Goal: Task Accomplishment & Management: Use online tool/utility

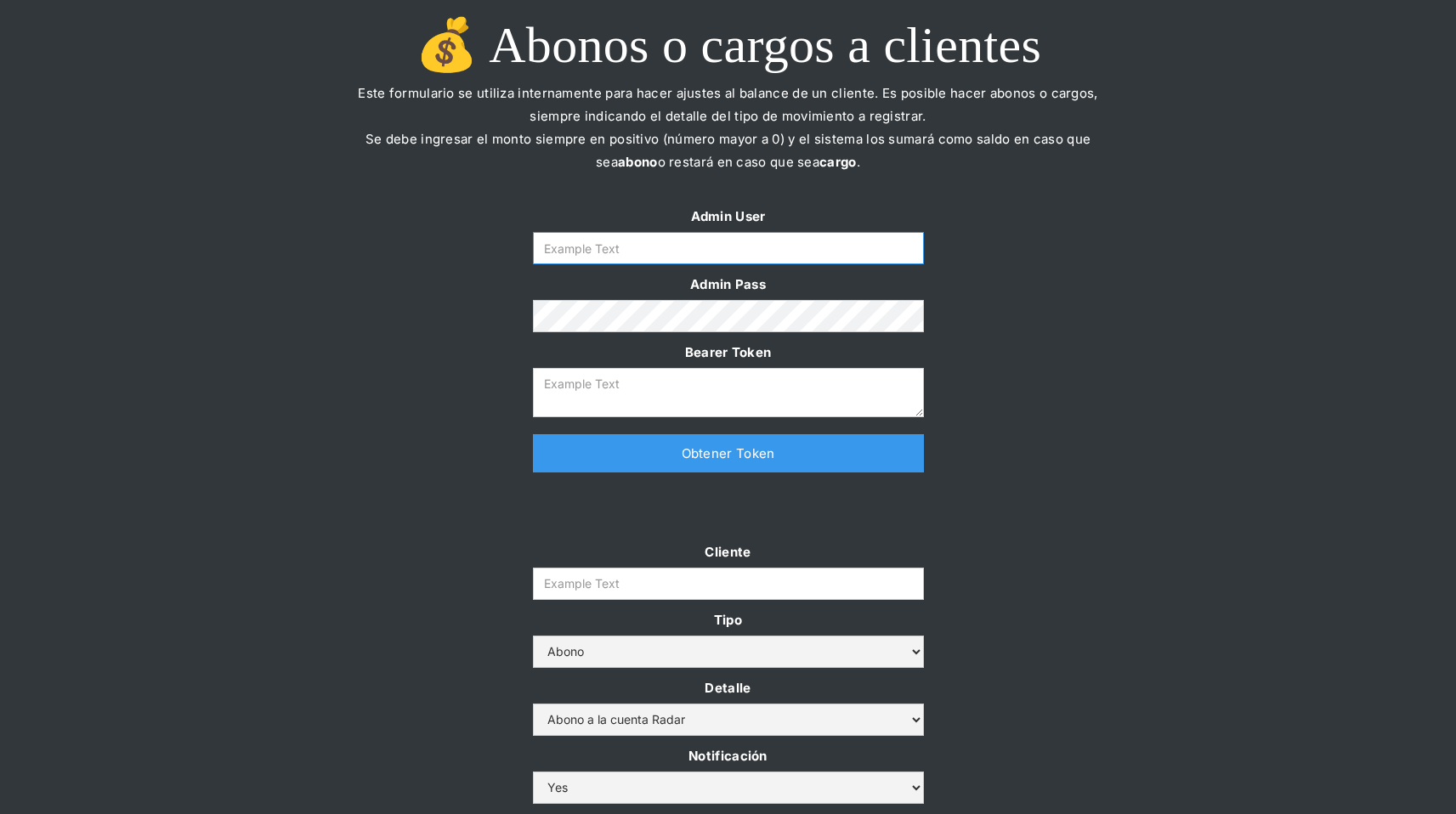
click at [782, 242] on input "Form" at bounding box center [728, 248] width 391 height 33
type input "[EMAIL_ADDRESS][DOMAIN_NAME]"
click at [748, 449] on link "Obtener Token" at bounding box center [728, 453] width 391 height 38
click at [670, 585] on input "Cliente" at bounding box center [728, 584] width 391 height 33
type textarea "[SECURITY_DATA]"
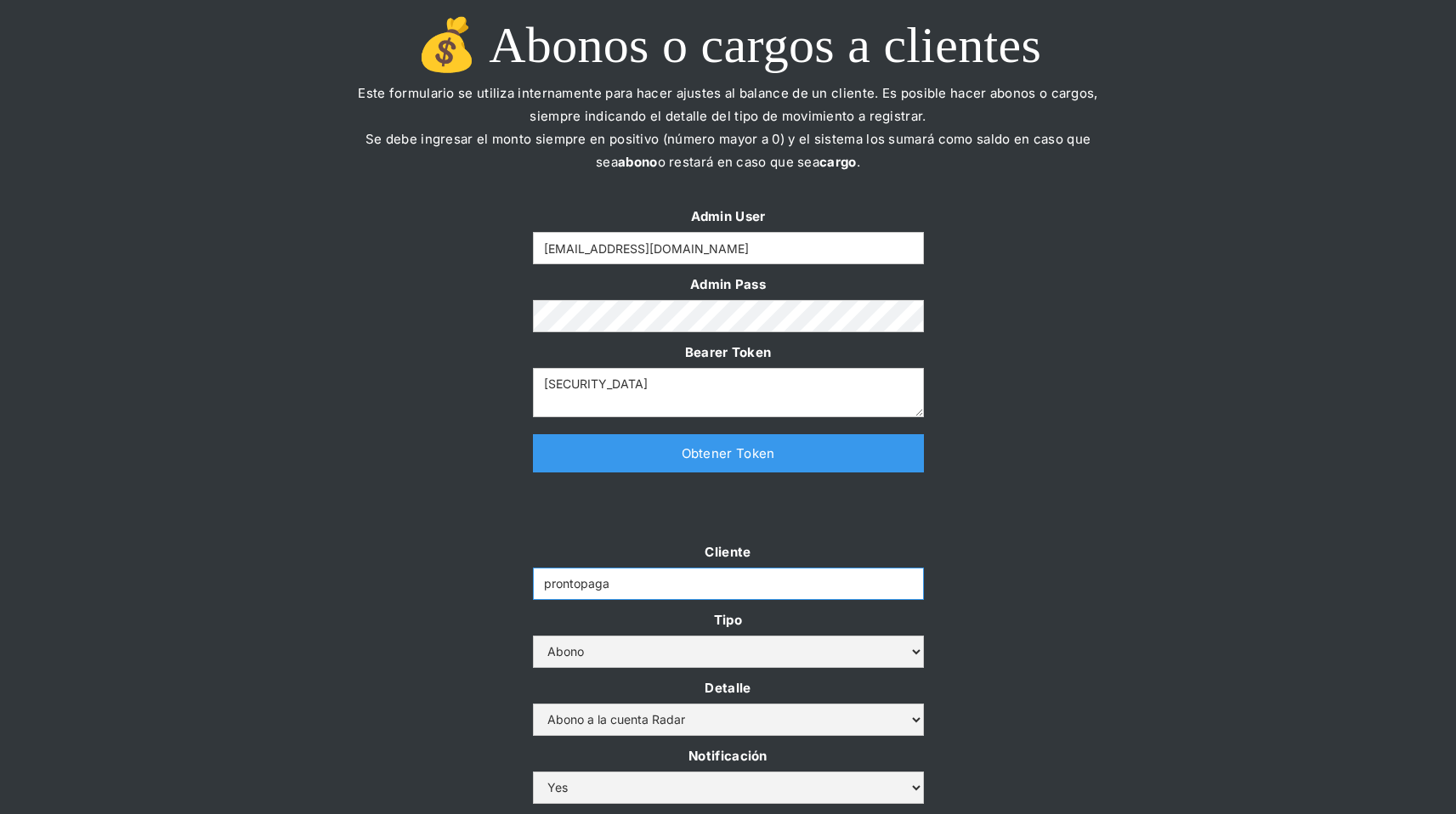
type input "prontopaga"
click at [454, 542] on div "Cliente prontopaga Tipo Abono Cargo Detalle Abono a la cuenta Radar Devolución …" at bounding box center [728, 742] width 1456 height 403
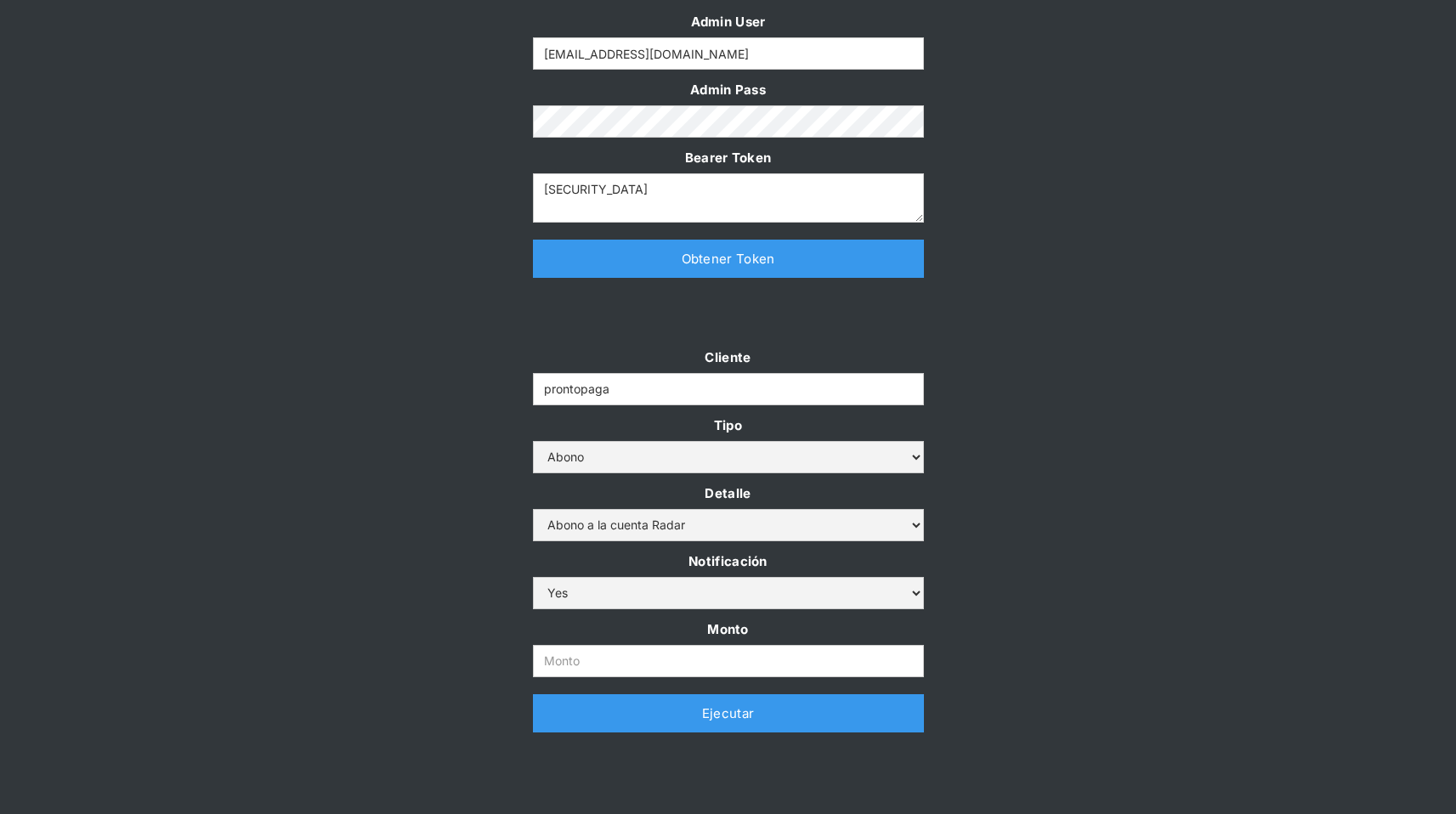
scroll to position [300, 0]
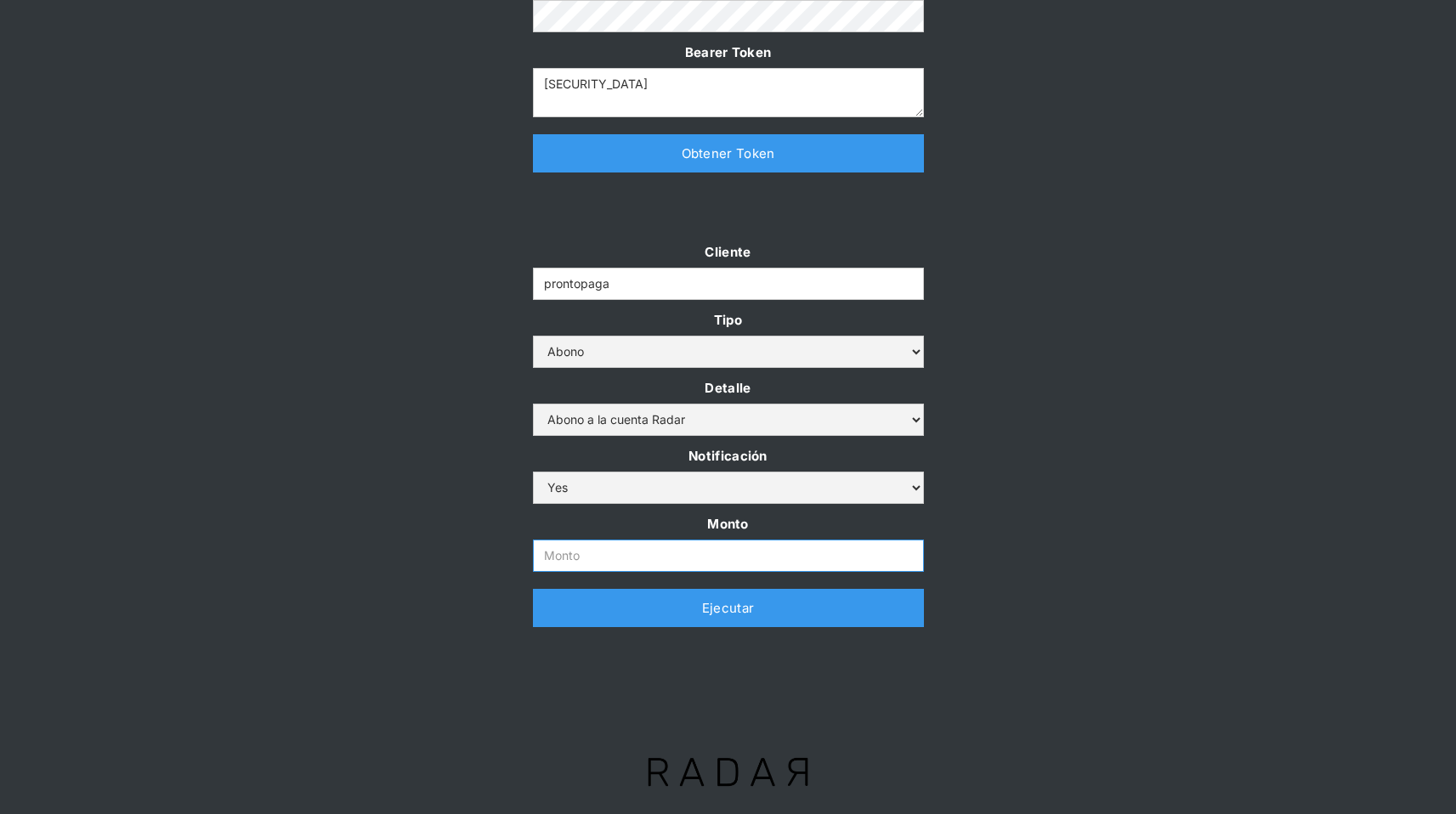
click at [584, 565] on input "Monto" at bounding box center [728, 556] width 391 height 33
type input "1.000.000.000"
click at [745, 610] on link "Ejecutar" at bounding box center [728, 608] width 391 height 38
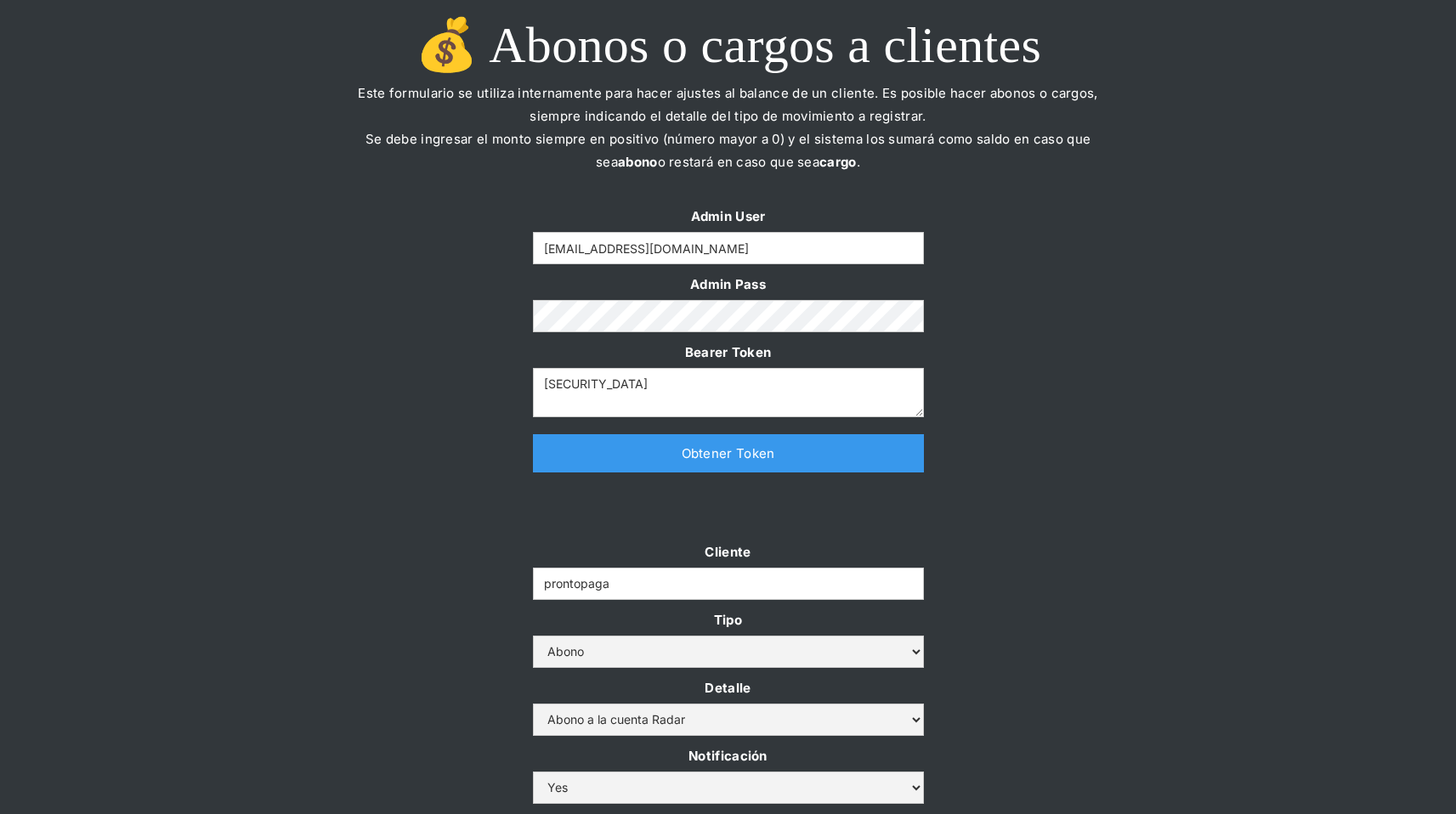
click at [1033, 549] on div "Cliente prontopaga Tipo Abono Cargo Detalle Abono a la cuenta Radar Devolución …" at bounding box center [728, 742] width 1456 height 403
click at [1058, 274] on div "Admin User [EMAIL_ADDRESS][DOMAIN_NAME] Admin Pass Bearer [AUTH_TOKEN] Thank yo…" at bounding box center [728, 348] width 1456 height 285
